Goal: Information Seeking & Learning: Compare options

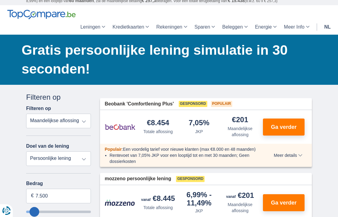
scroll to position [16, 0]
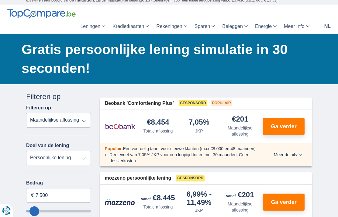
type input "17.250"
type input "17250"
type input "18.250"
type input "18250"
type input "19.250"
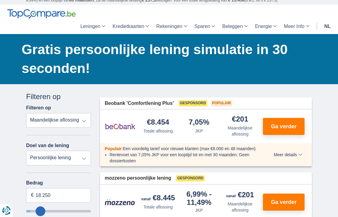
type input "19250"
type input "20.250"
type input "20250"
select select "120"
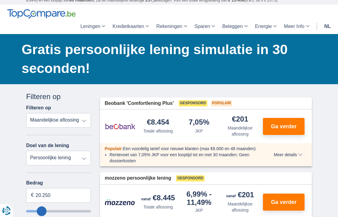
type input "19.250"
type input "19250"
select select "84"
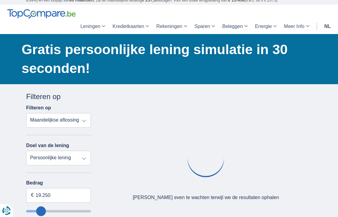
type input "18.250"
type input "18250"
type input "17.250"
type input "17250"
type input "15.250"
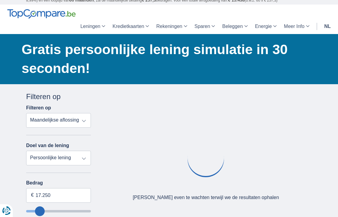
type input "15250"
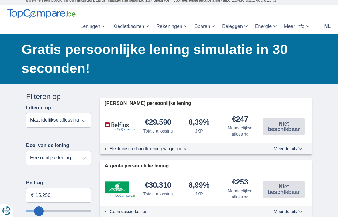
type input "14.250"
type input "14250"
select select "60"
type input "13.250"
type input "13250"
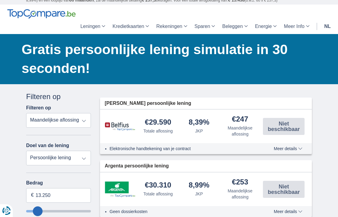
type input "12.250"
type input "12250"
type input "11.250"
type input "11250"
type input "10.250"
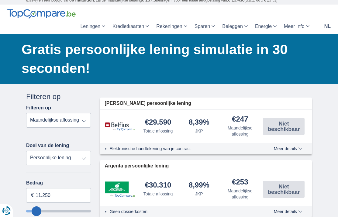
type input "10250"
type input "9.250"
type input "9250"
select select "48"
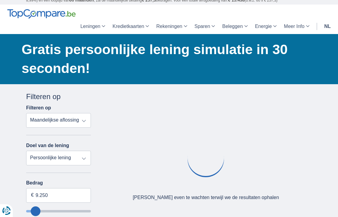
type input "10.250"
type input "10250"
select select "60"
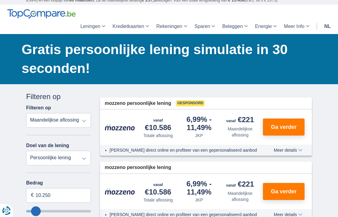
type input "10250"
click at [84, 122] on select "Totale aflossing JKP Maandelijkse aflossing" at bounding box center [58, 120] width 65 height 15
click at [82, 124] on select "Totale aflossing JKP Maandelijkse aflossing" at bounding box center [58, 120] width 65 height 15
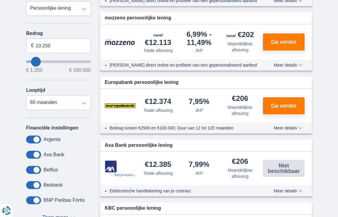
scroll to position [166, 0]
click at [52, 157] on label "Axa Bank" at bounding box center [53, 154] width 21 height 5
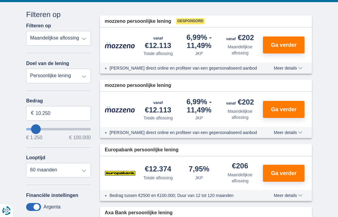
scroll to position [95, 0]
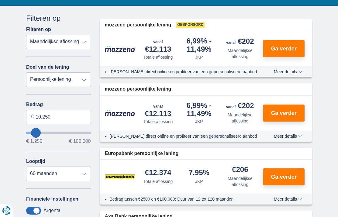
click at [272, 114] on span "Ga verder" at bounding box center [284, 113] width 26 height 5
